Goal: Obtain resource: Download file/media

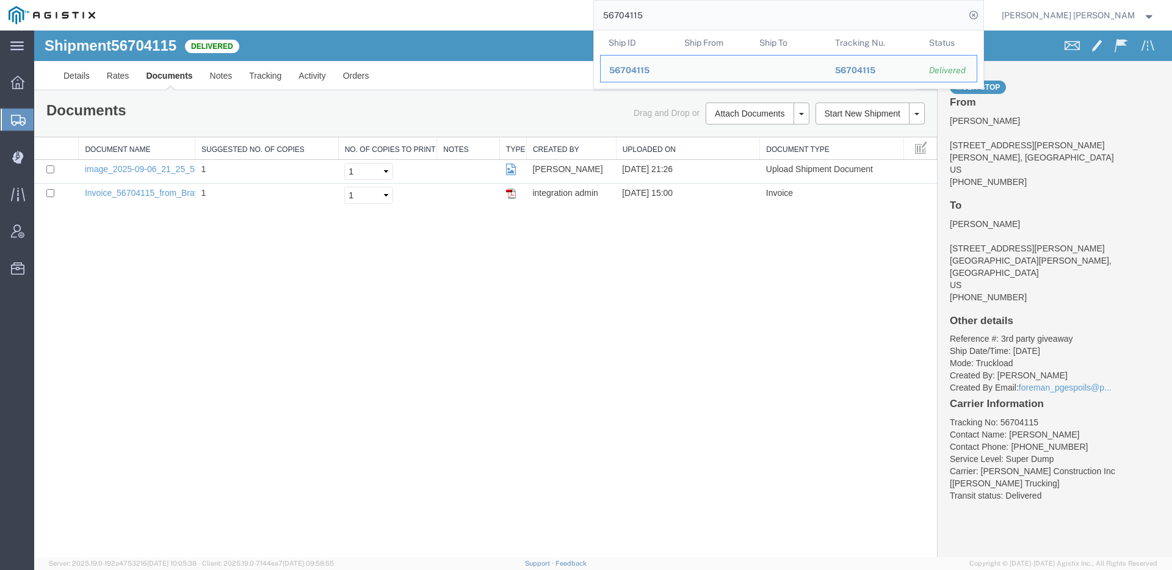
drag, startPoint x: 627, startPoint y: 7, endPoint x: 563, endPoint y: 5, distance: 64.1
click at [574, 5] on div "56704115 Ship ID Ship From Ship To Tracking Nu. Status Ship ID 56704115 Ship Fr…" at bounding box center [544, 15] width 880 height 31
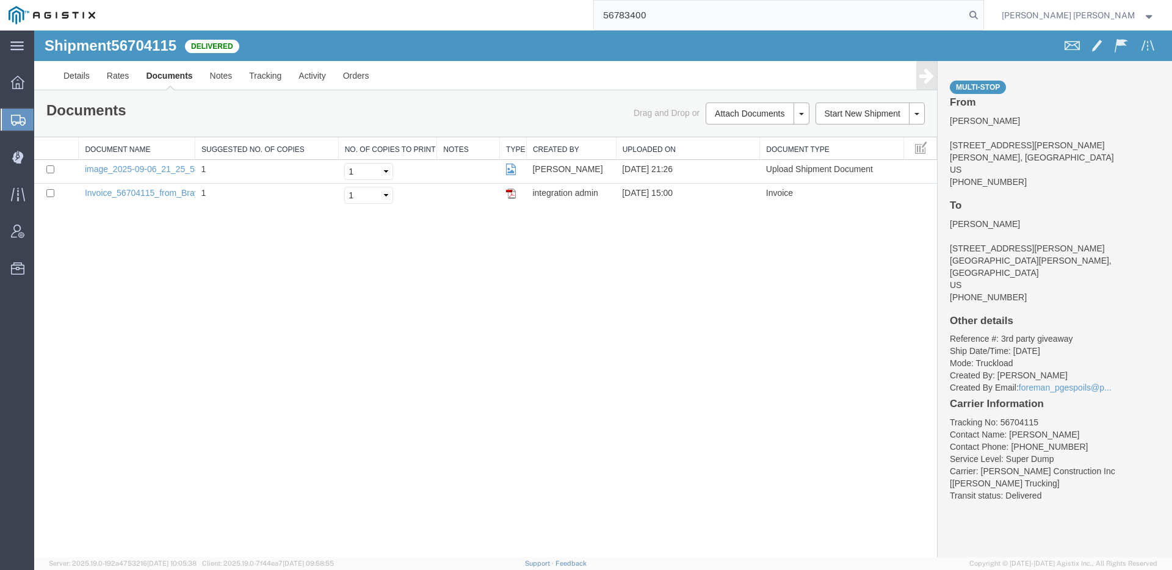
type input "56783400"
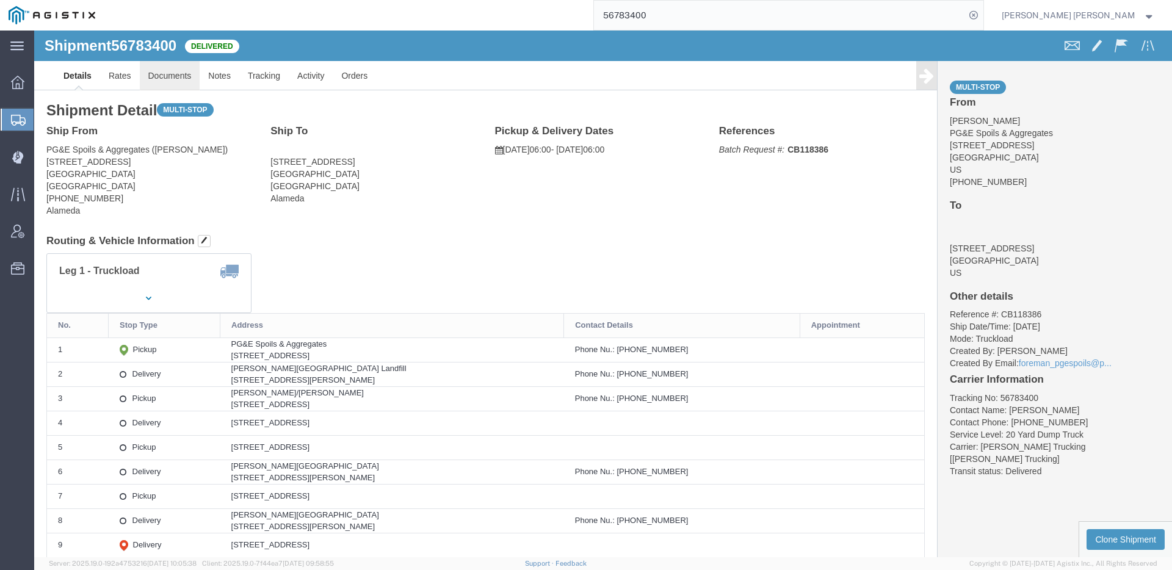
click link "Documents"
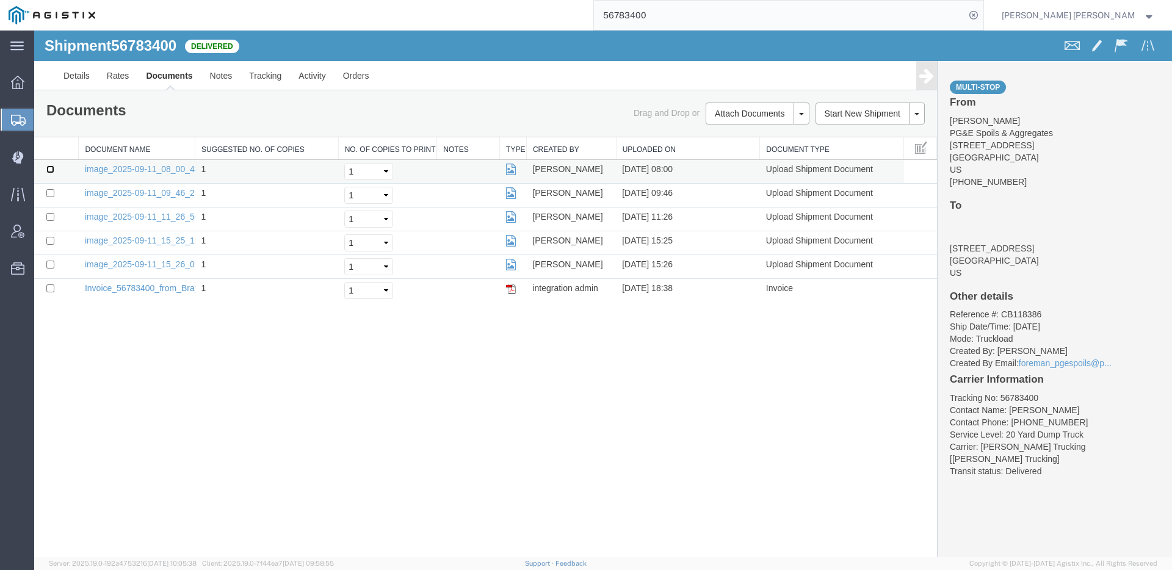
click at [52, 167] on input "checkbox" at bounding box center [50, 169] width 8 height 8
checkbox input "true"
click at [51, 187] on td at bounding box center [56, 196] width 45 height 24
click at [49, 193] on input "checkbox" at bounding box center [50, 193] width 8 height 8
checkbox input "true"
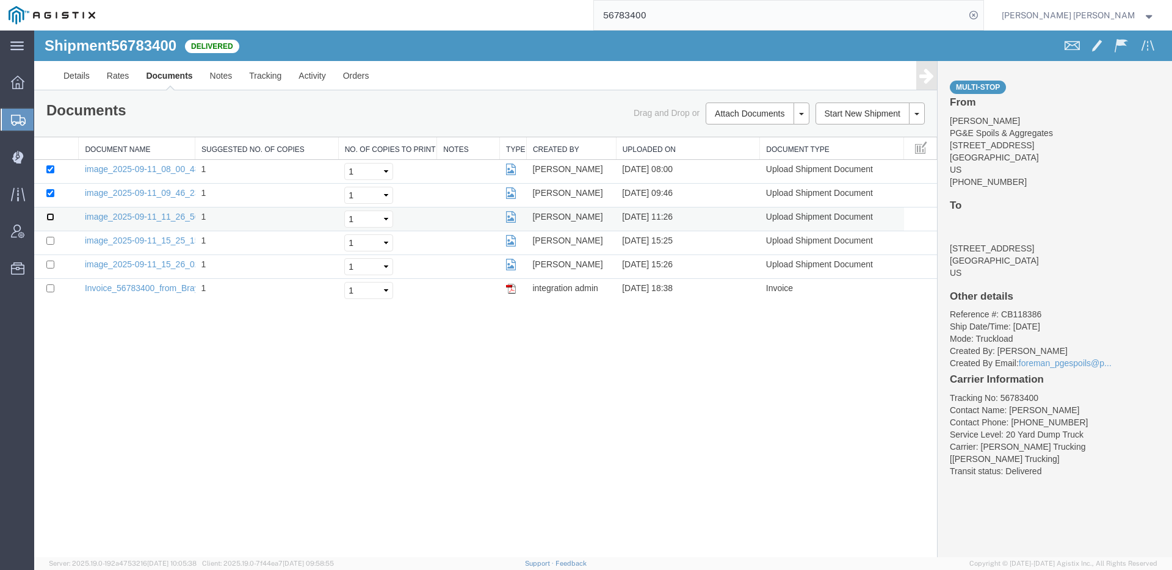
click at [50, 218] on input "checkbox" at bounding box center [50, 217] width 8 height 8
checkbox input "true"
click at [50, 242] on input "checkbox" at bounding box center [50, 241] width 8 height 8
checkbox input "true"
click at [50, 266] on input "checkbox" at bounding box center [50, 265] width 8 height 8
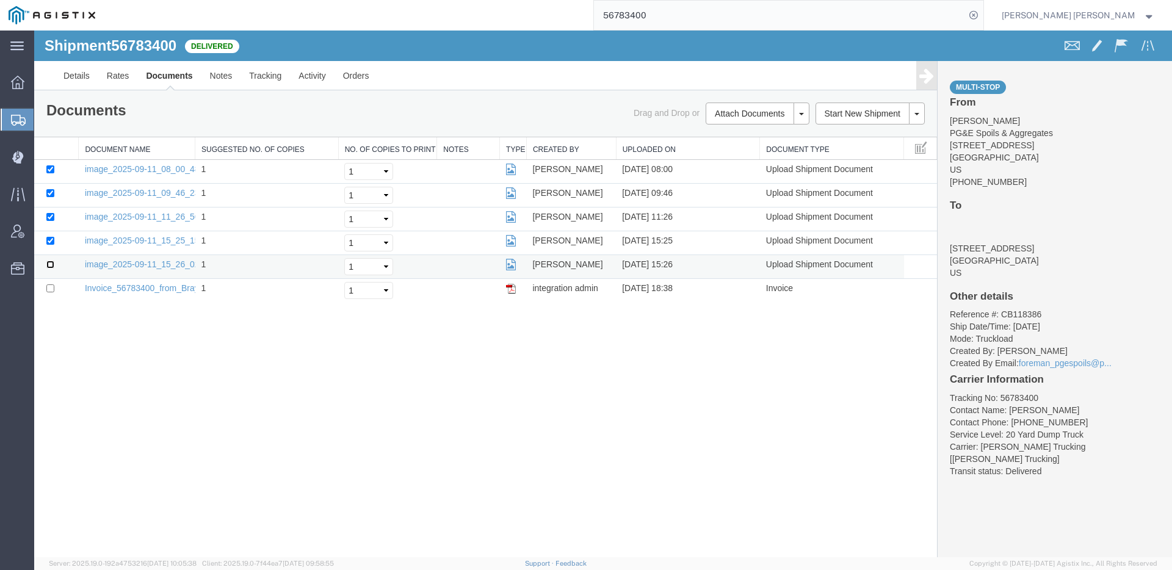
checkbox input "true"
click at [731, 136] on link "Print Documents" at bounding box center [756, 134] width 106 height 18
click at [754, 8] on input "56783400" at bounding box center [779, 15] width 371 height 29
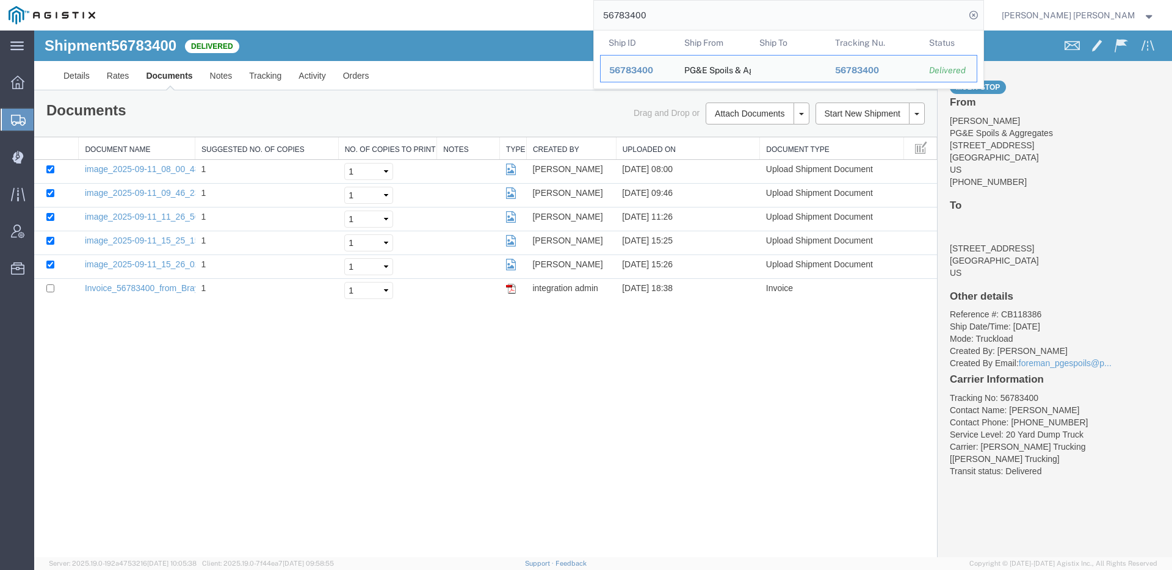
drag, startPoint x: 724, startPoint y: 17, endPoint x: 466, endPoint y: 2, distance: 258.6
click at [546, 3] on div "56783400 Ship ID Ship From Ship To Tracking Nu. Status Ship ID 56783400 Ship Fr…" at bounding box center [544, 15] width 880 height 31
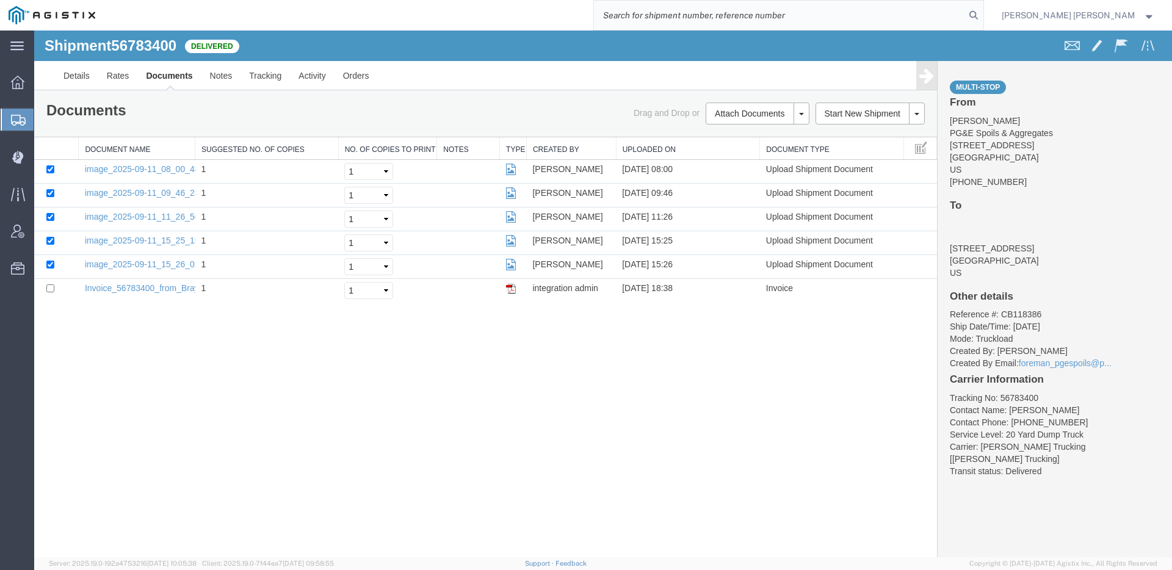
paste input "56780366"
type input "56780366"
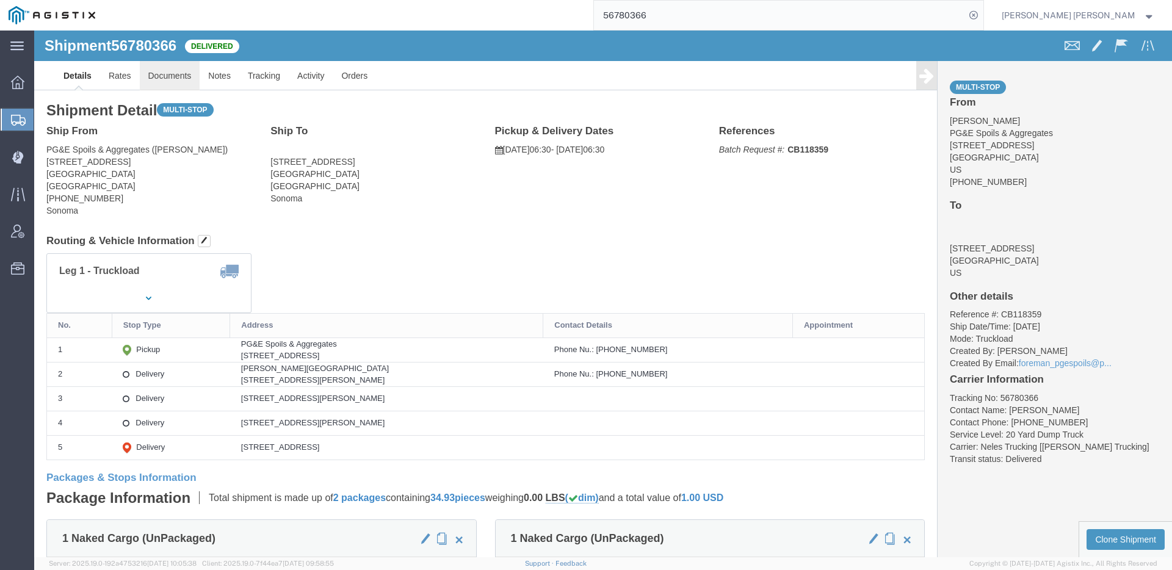
click link "Documents"
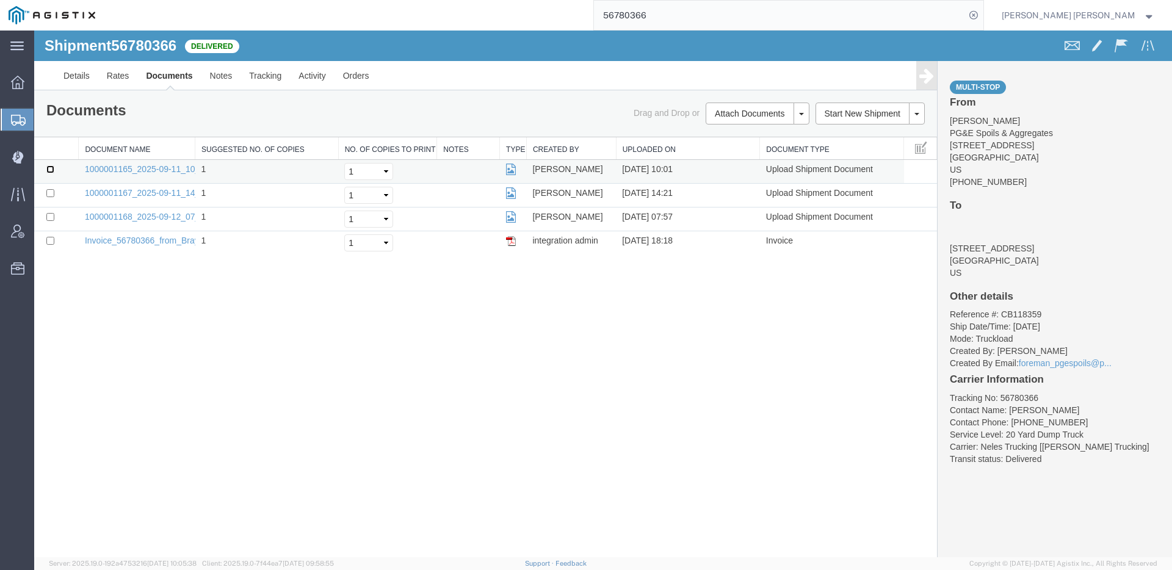
click at [49, 171] on input "checkbox" at bounding box center [50, 169] width 8 height 8
checkbox input "true"
click at [50, 192] on input "checkbox" at bounding box center [50, 193] width 8 height 8
checkbox input "true"
click at [49, 220] on input "checkbox" at bounding box center [50, 217] width 8 height 8
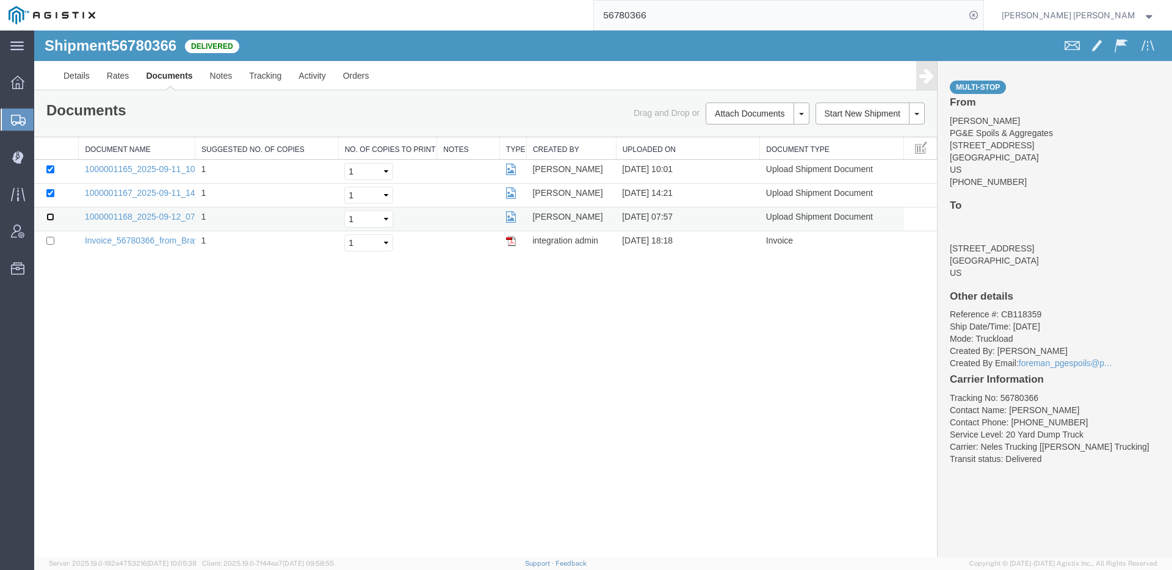
checkbox input "true"
click at [740, 131] on link "Print Documents" at bounding box center [756, 134] width 106 height 18
click at [258, 73] on link "Tracking" at bounding box center [265, 75] width 49 height 29
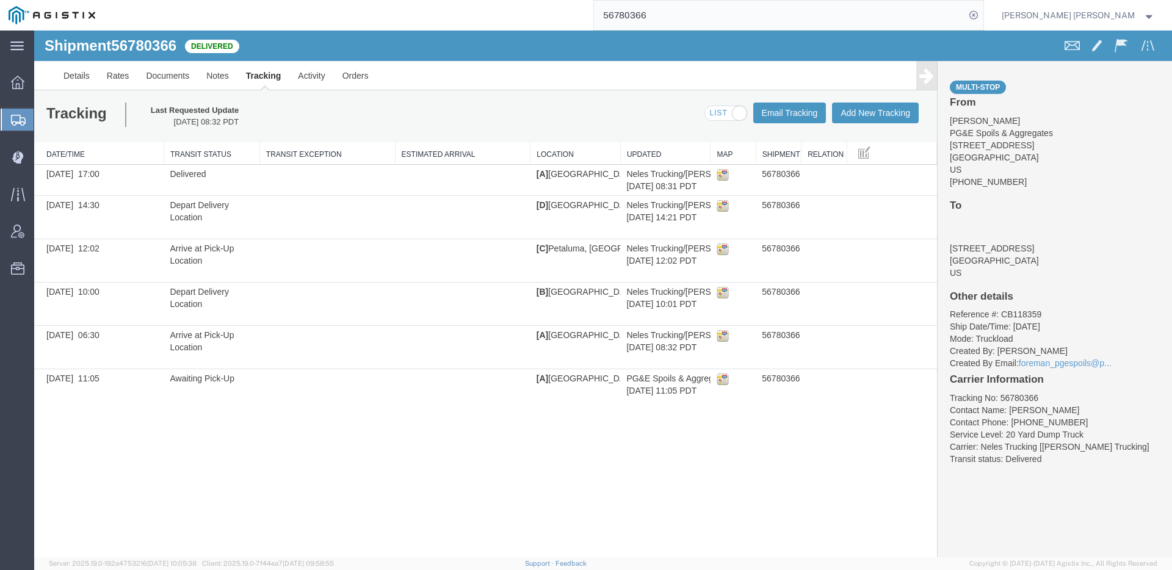
click at [741, 3] on input "56780366" at bounding box center [779, 15] width 371 height 29
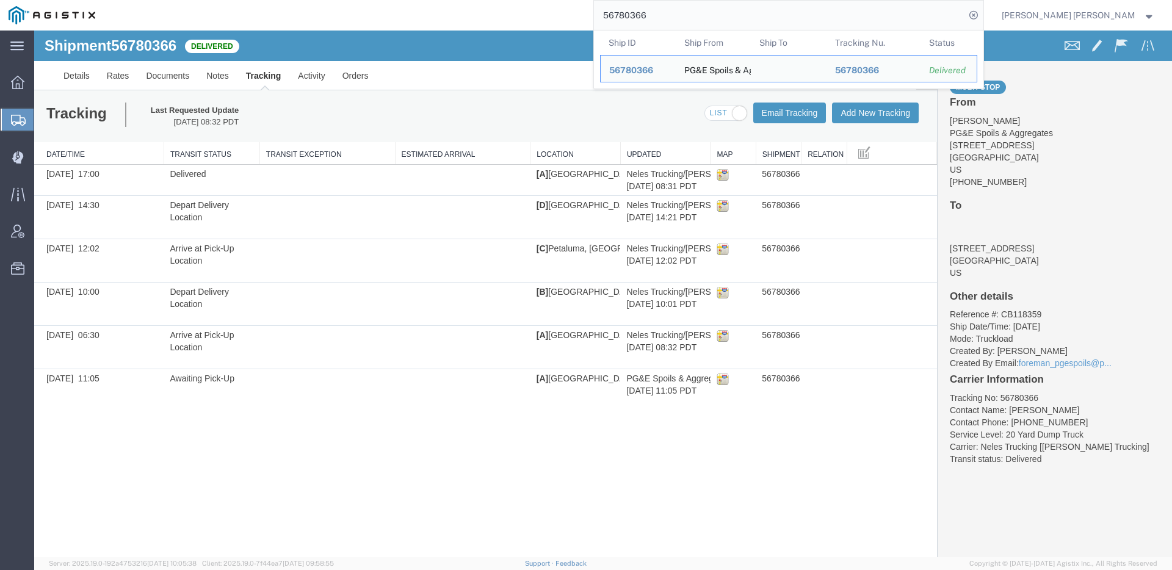
drag, startPoint x: 742, startPoint y: 12, endPoint x: 444, endPoint y: 6, distance: 298.5
click at [498, 7] on div "56780366 Ship ID Ship From Ship To Tracking Nu. Status Ship ID 56780366 Ship Fr…" at bounding box center [544, 15] width 880 height 31
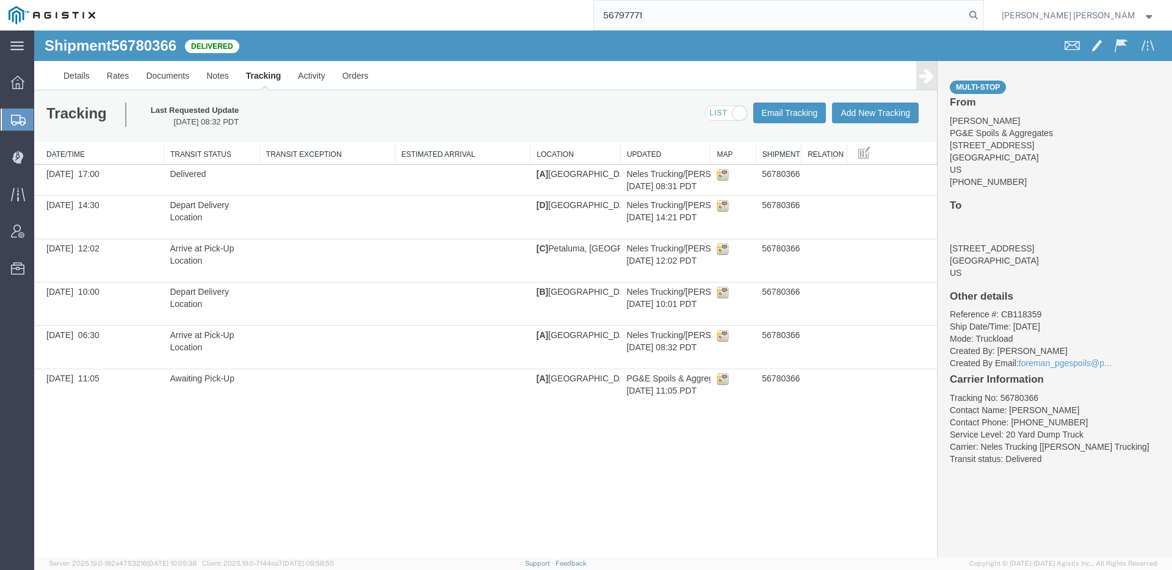
type input "56797771"
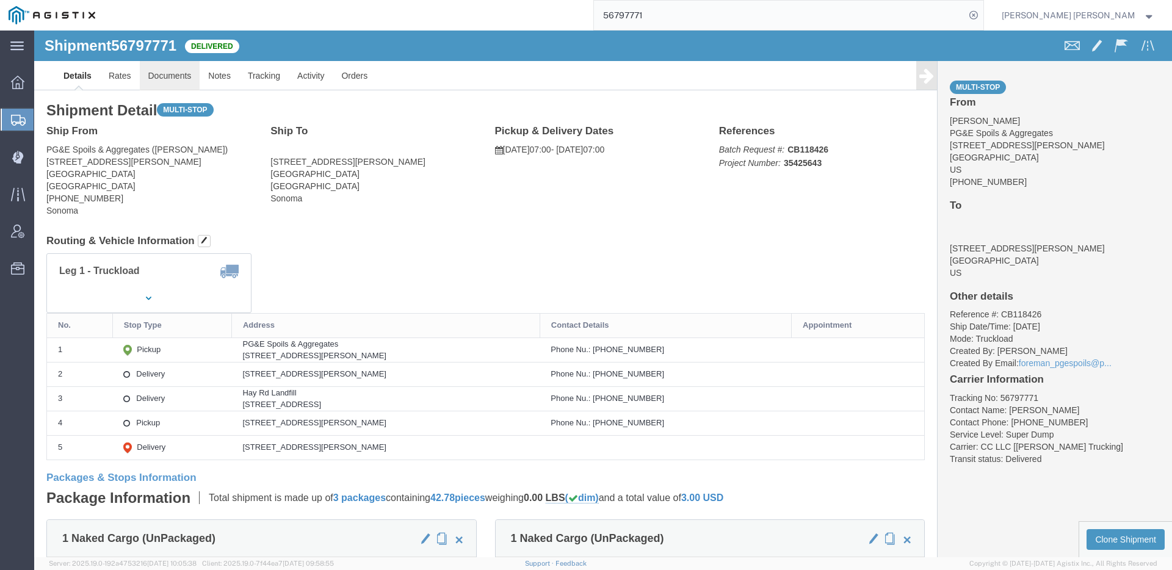
click link "Documents"
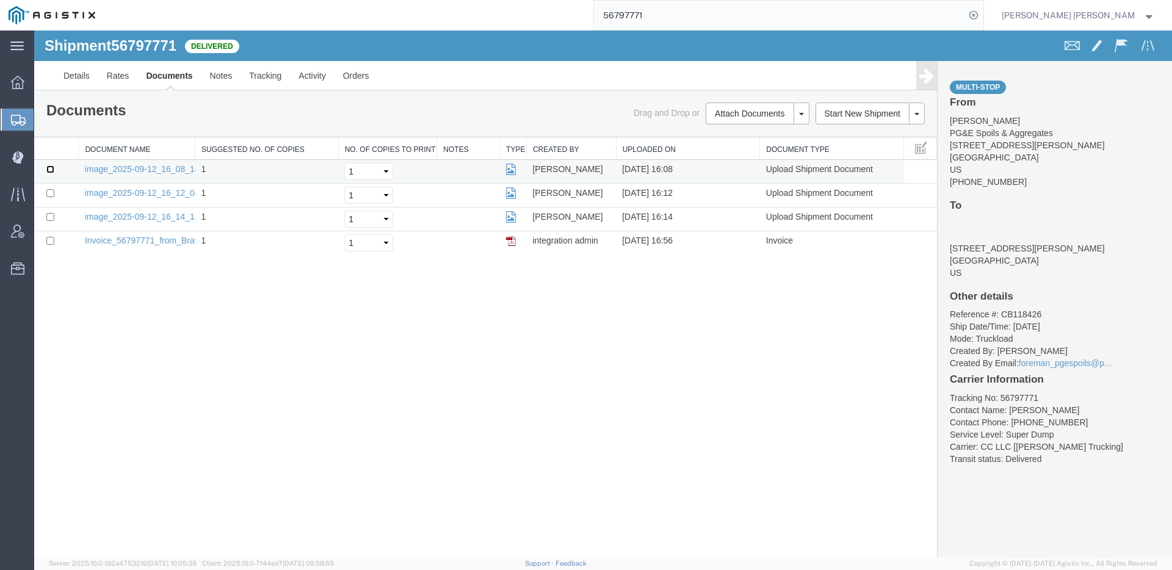
click at [52, 170] on input "checkbox" at bounding box center [50, 169] width 8 height 8
checkbox input "true"
click at [51, 190] on input "checkbox" at bounding box center [50, 193] width 8 height 8
checkbox input "true"
click at [50, 211] on td at bounding box center [56, 220] width 45 height 24
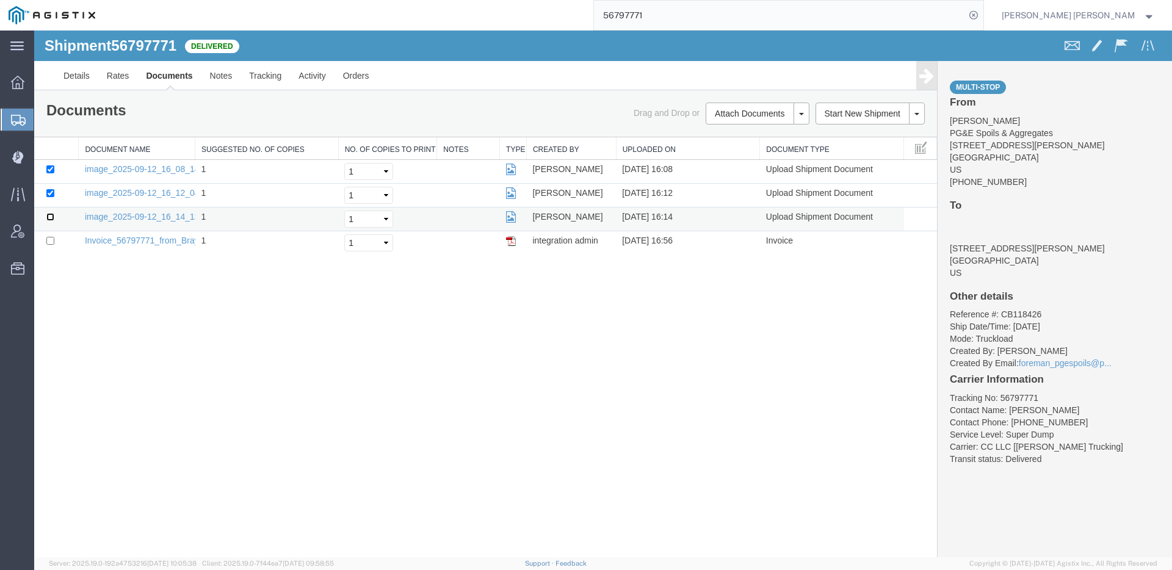
click at [51, 215] on input "checkbox" at bounding box center [50, 217] width 8 height 8
checkbox input "true"
click at [748, 131] on link "Print Documents" at bounding box center [756, 134] width 106 height 18
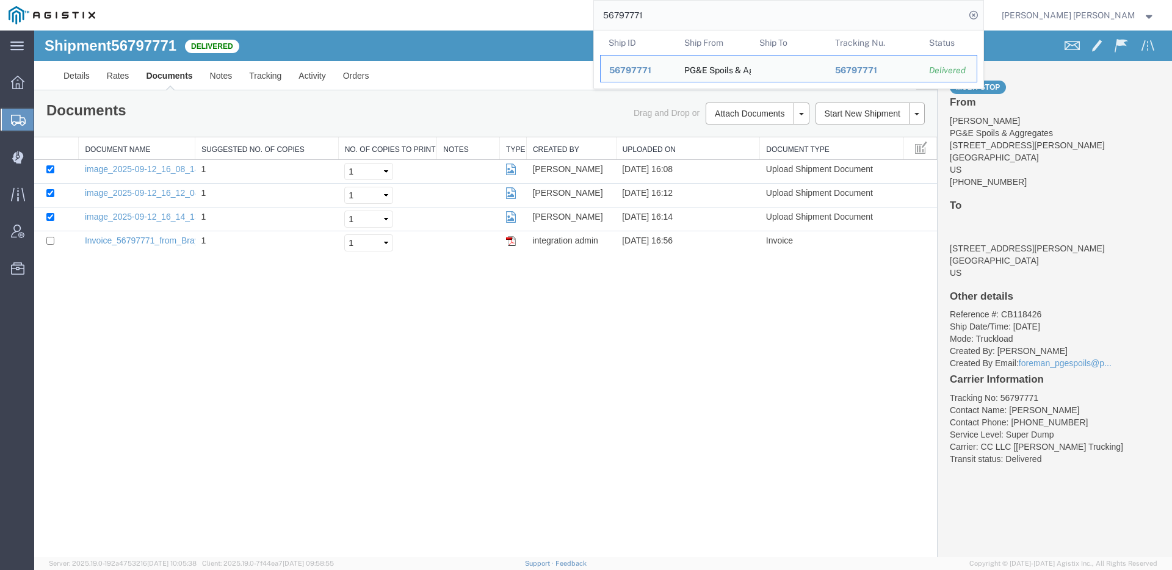
drag, startPoint x: 709, startPoint y: 13, endPoint x: 610, endPoint y: -1, distance: 99.4
click at [610, 0] on html "main_menu Created with Sketch. Collapse Menu Dashboard Shipments Create Shipmen…" at bounding box center [586, 285] width 1172 height 570
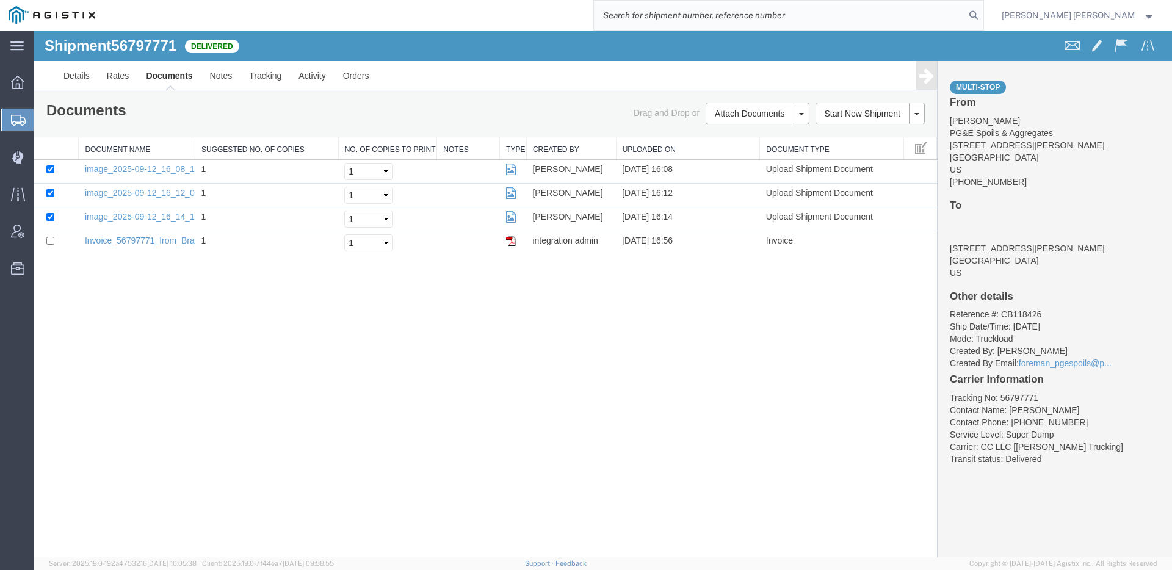
paste input "56488842"
type input "56488842"
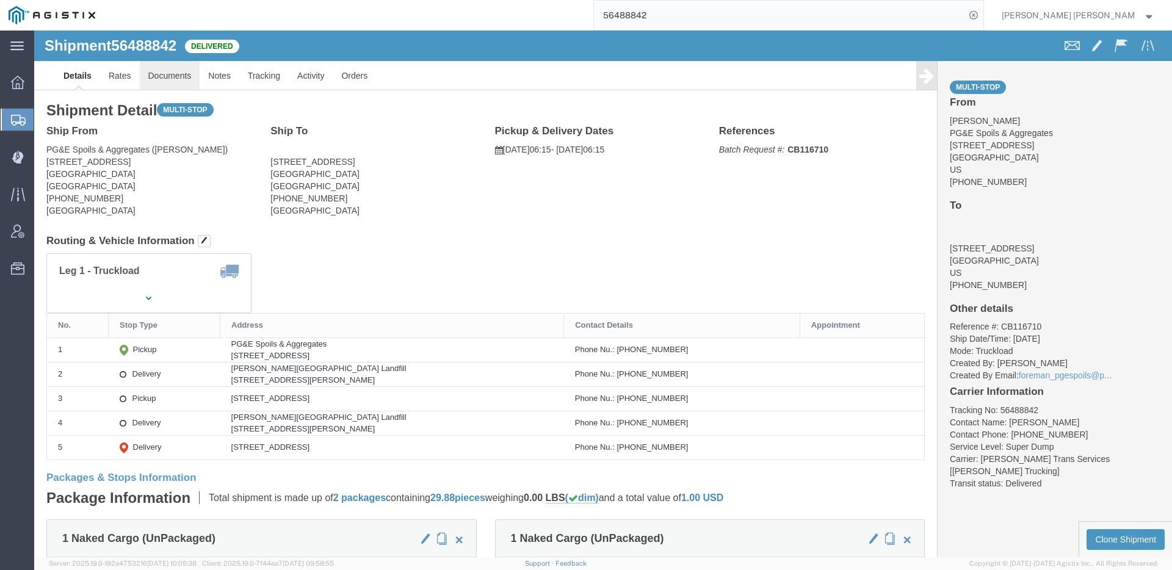
click link "Documents"
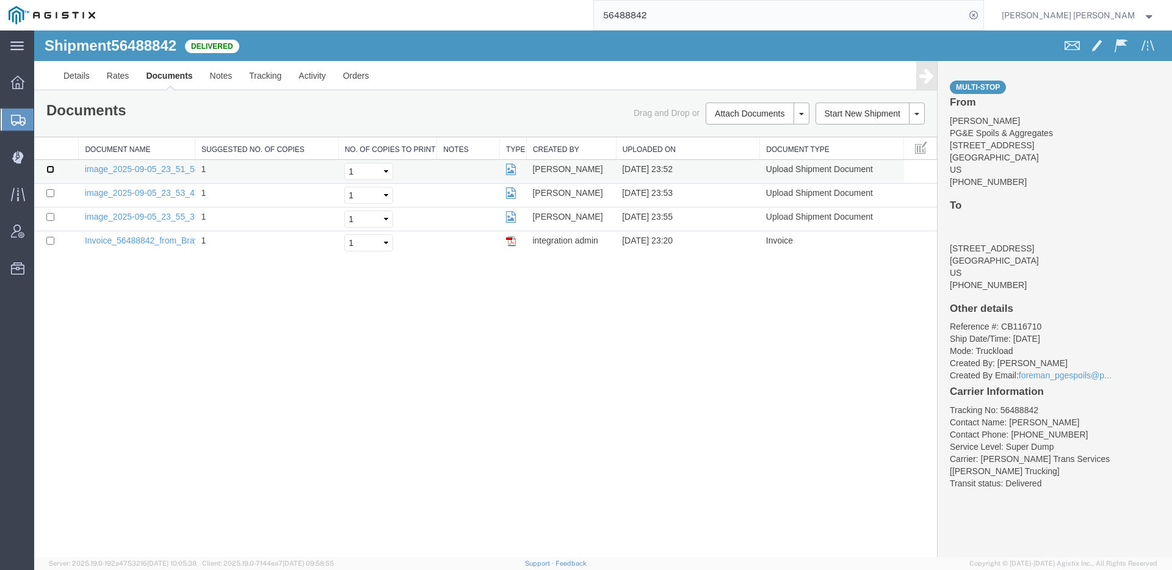
click at [47, 168] on input "checkbox" at bounding box center [50, 169] width 8 height 8
checkbox input "true"
click at [53, 191] on input "checkbox" at bounding box center [50, 193] width 8 height 8
checkbox input "true"
click at [49, 215] on input "checkbox" at bounding box center [50, 217] width 8 height 8
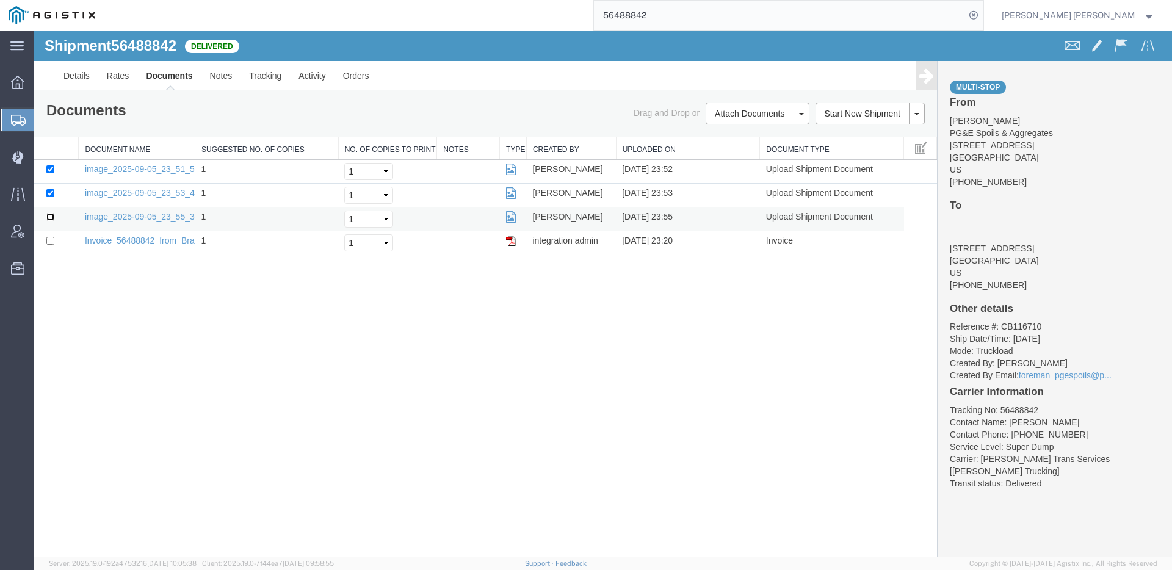
checkbox input "true"
click at [724, 134] on link "Print Documents" at bounding box center [756, 134] width 106 height 18
click at [725, 4] on input "56488842" at bounding box center [779, 15] width 371 height 29
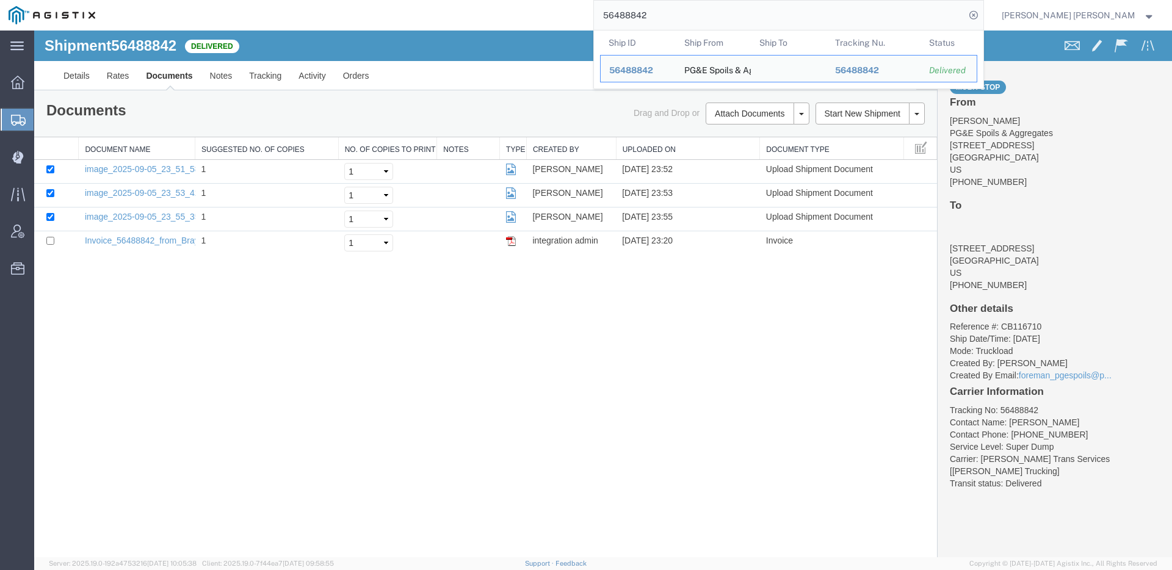
drag, startPoint x: 546, startPoint y: -5, endPoint x: 533, endPoint y: -5, distance: 13.4
click at [533, 0] on html "main_menu Created with Sketch. Collapse Menu Dashboard Shipments Create Shipmen…" at bounding box center [586, 285] width 1172 height 570
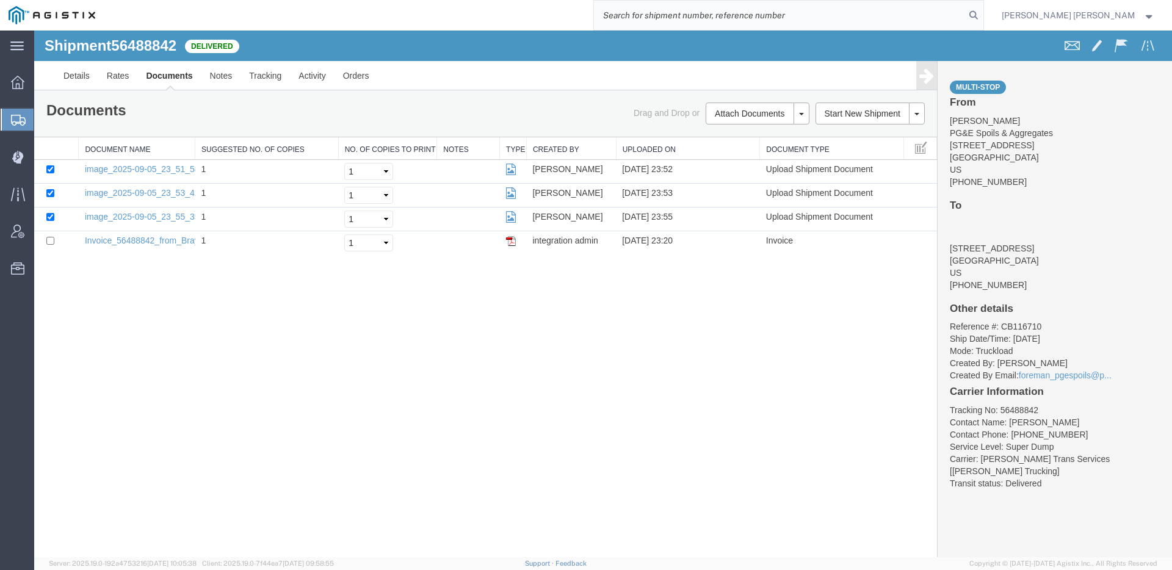
paste input "56597667"
type input "56597667"
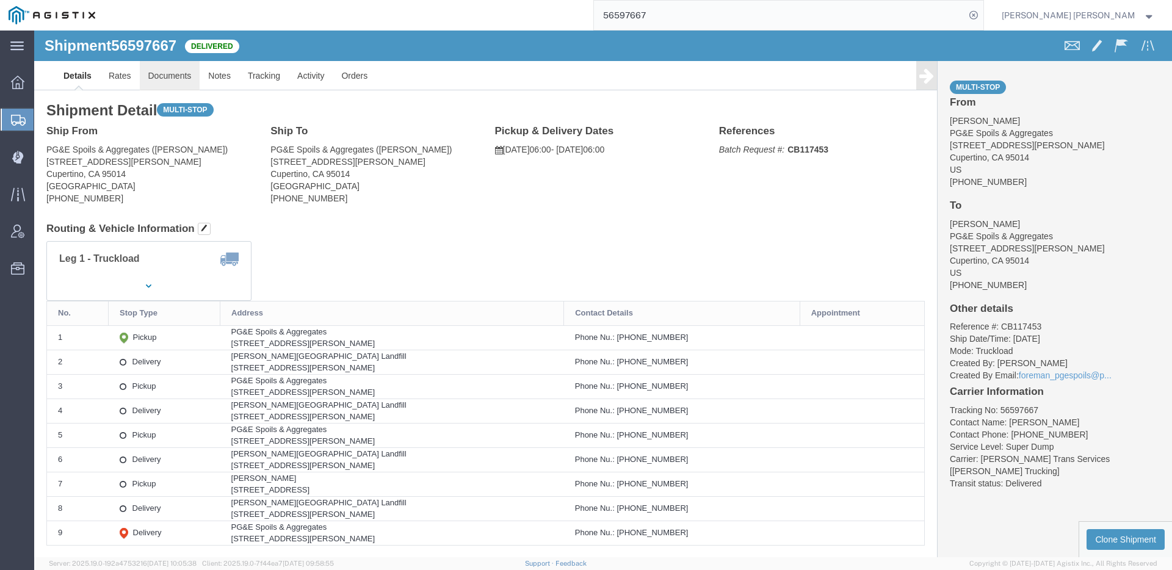
click link "Documents"
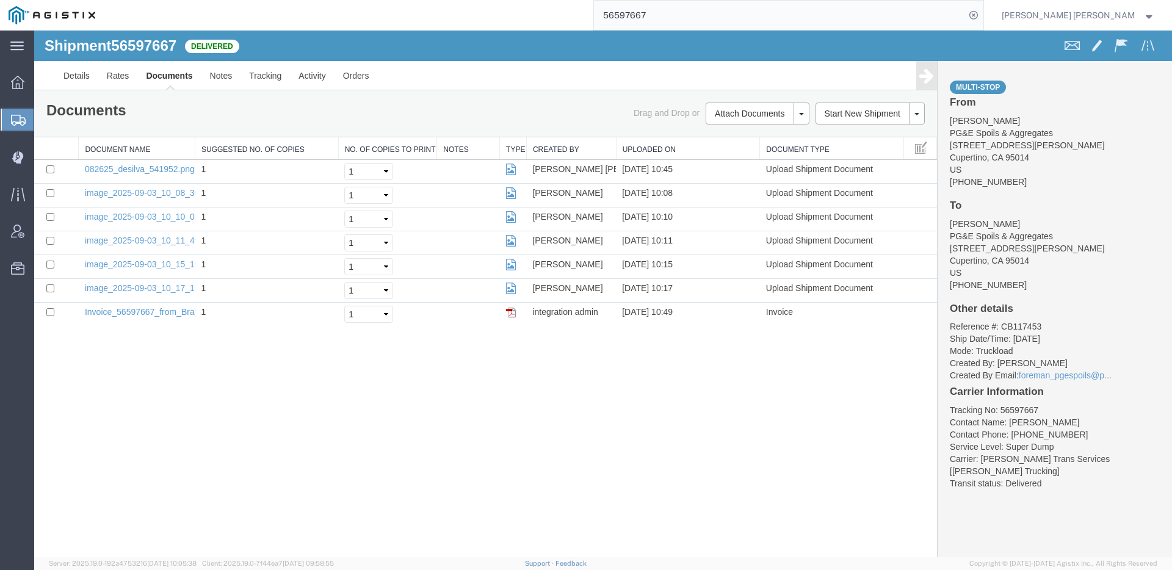
click at [733, 18] on input "56597667" at bounding box center [779, 15] width 371 height 29
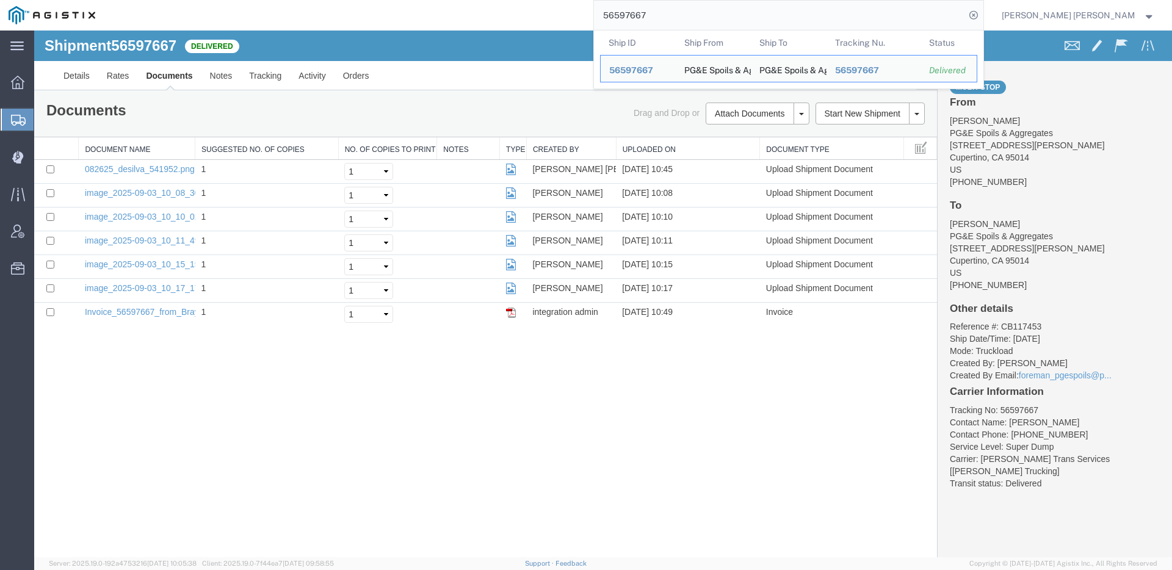
drag, startPoint x: 717, startPoint y: 13, endPoint x: 483, endPoint y: 3, distance: 234.0
click at [524, 4] on div "56597667 Ship ID Ship From Ship To Tracking Nu. Status Ship ID 56597667 Ship Fr…" at bounding box center [544, 15] width 880 height 31
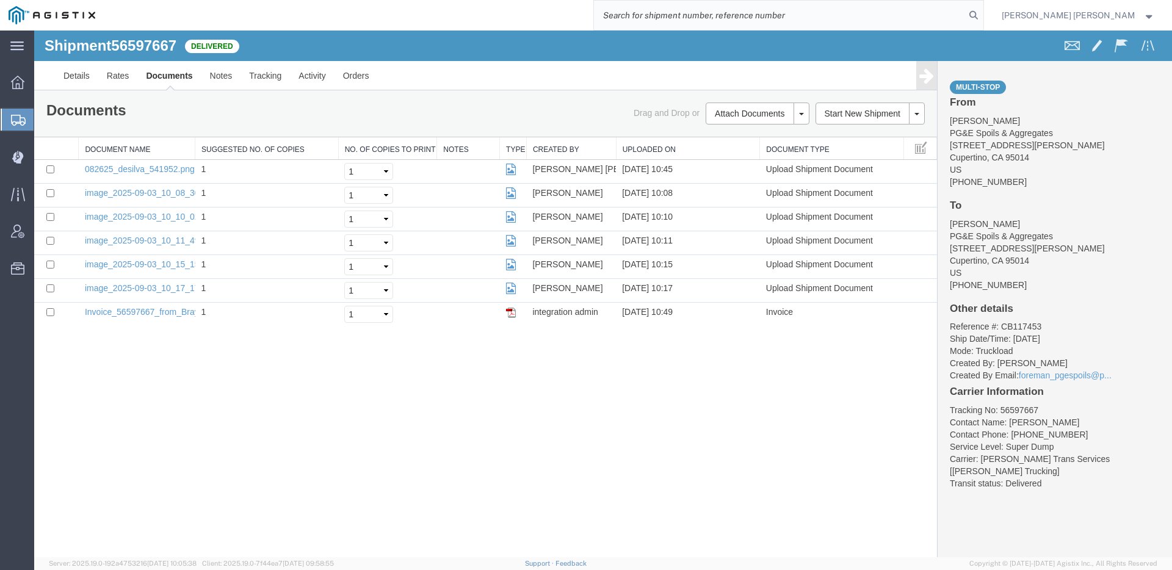
paste input "56597667"
type input "56597667"
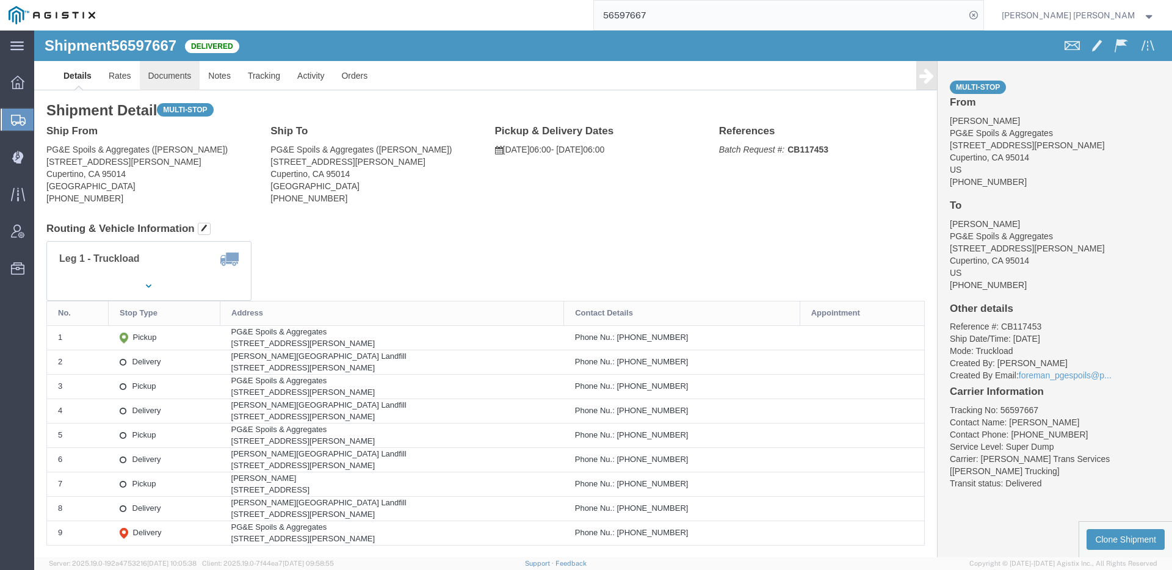
click link "Documents"
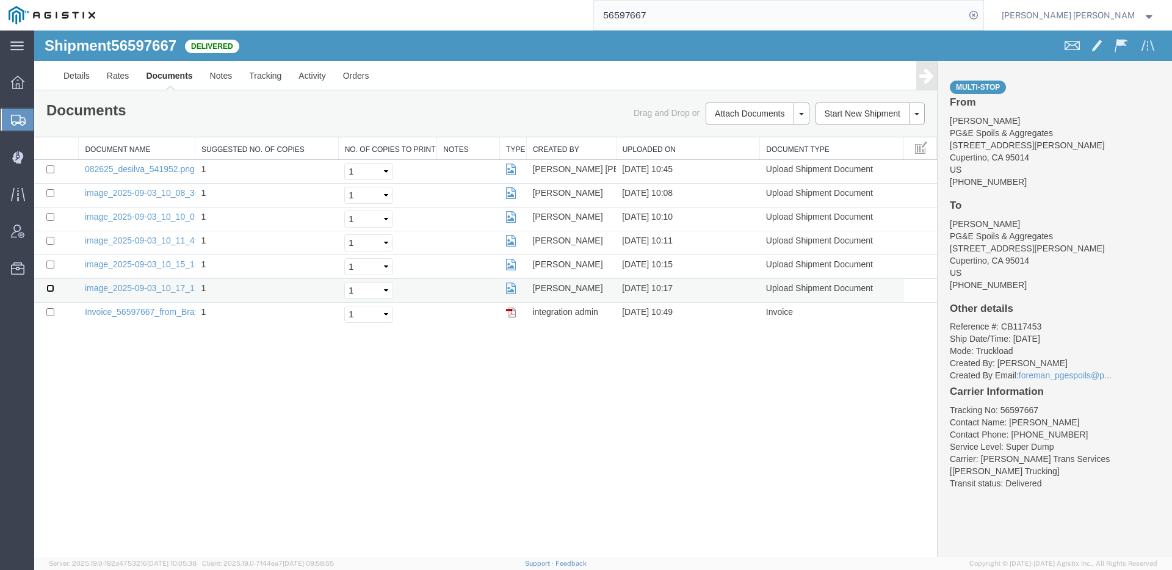
click at [49, 289] on input "checkbox" at bounding box center [50, 288] width 8 height 8
checkbox input "true"
click at [49, 267] on input "checkbox" at bounding box center [50, 265] width 8 height 8
checkbox input "true"
click at [52, 241] on input "checkbox" at bounding box center [50, 241] width 8 height 8
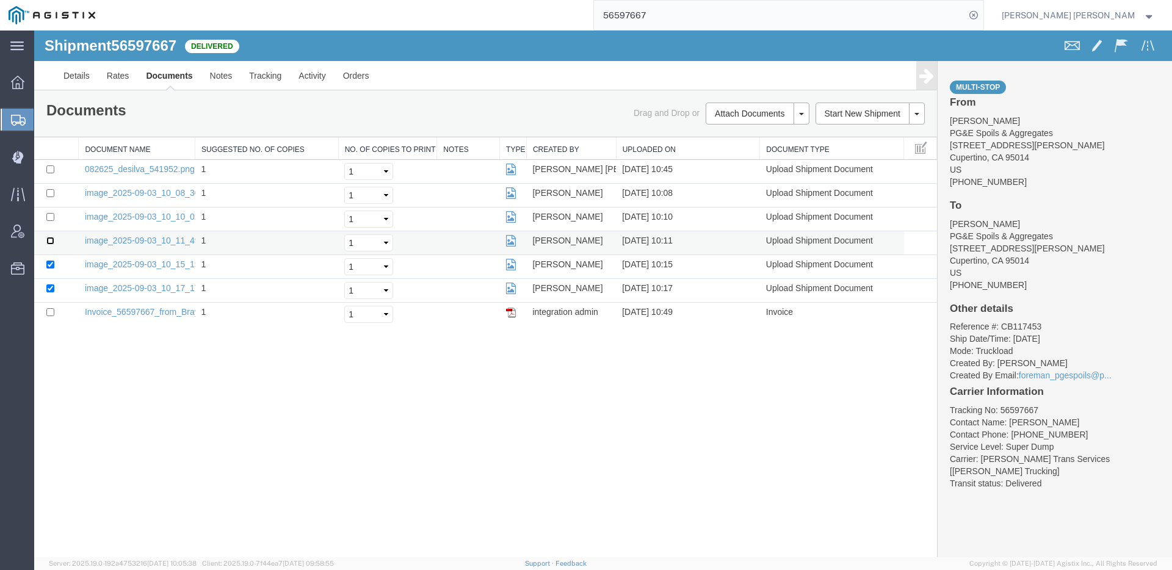
checkbox input "true"
click at [51, 219] on input "checkbox" at bounding box center [50, 217] width 8 height 8
checkbox input "true"
click at [52, 192] on input "checkbox" at bounding box center [50, 193] width 8 height 8
checkbox input "true"
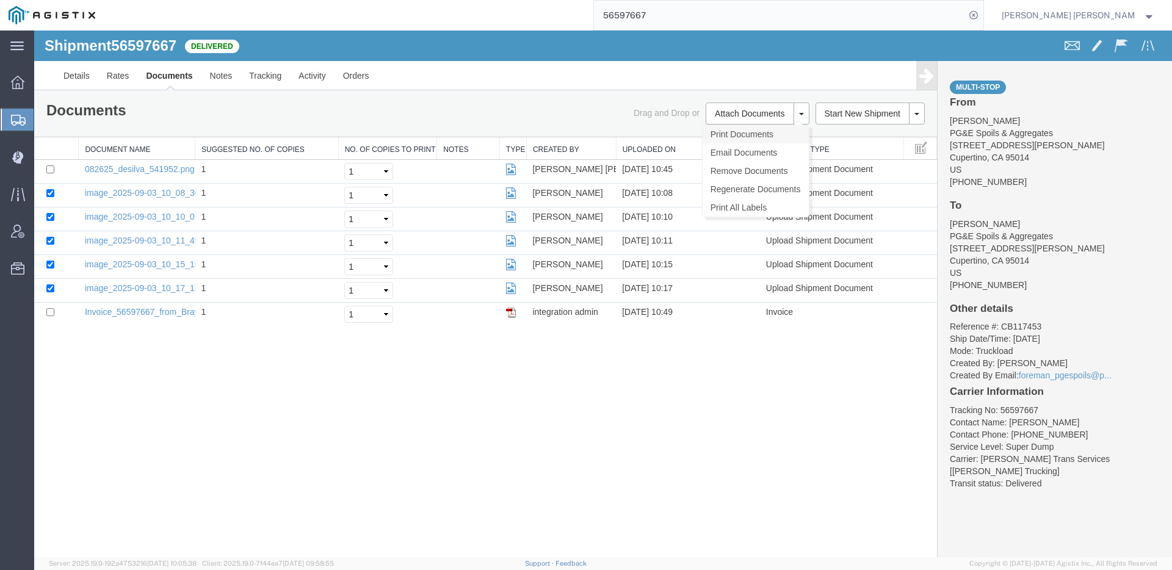
click at [740, 129] on link "Print Documents" at bounding box center [756, 134] width 106 height 18
